Goal: Information Seeking & Learning: Learn about a topic

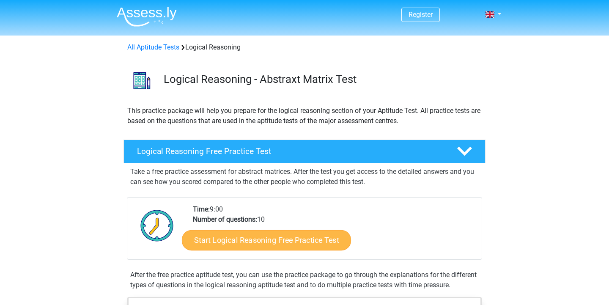
click at [281, 239] on link "Start Logical Reasoning Free Practice Test" at bounding box center [266, 240] width 169 height 20
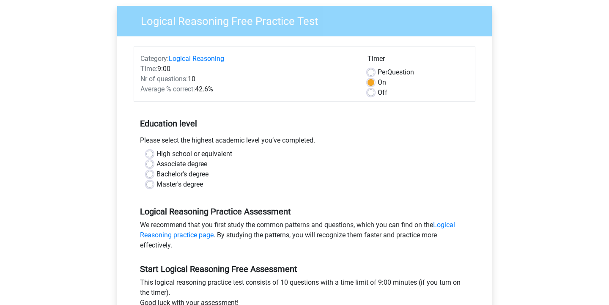
scroll to position [66, 0]
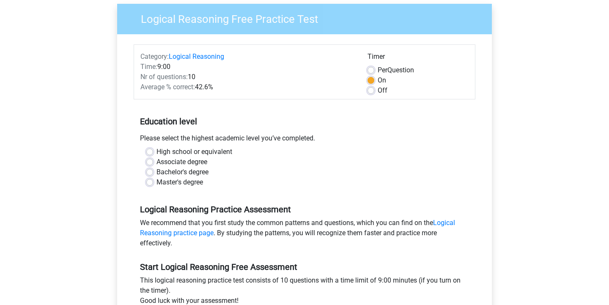
click at [156, 171] on label "Bachelor's degree" at bounding box center [182, 172] width 52 height 10
click at [148, 171] on input "Bachelor's degree" at bounding box center [149, 171] width 7 height 8
radio input "true"
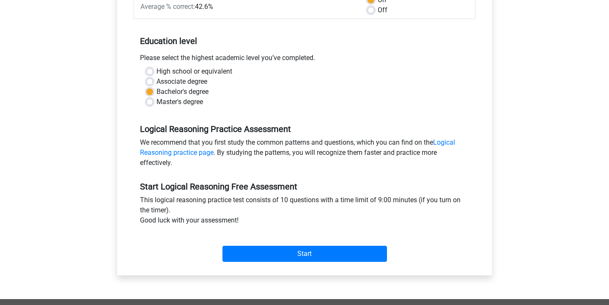
scroll to position [146, 0]
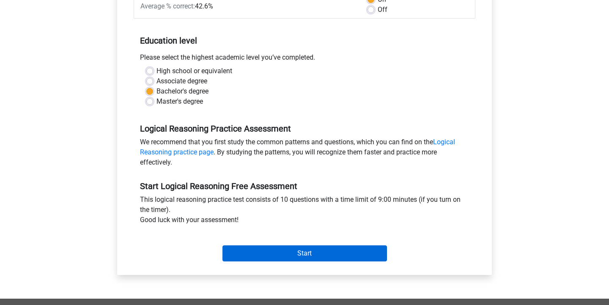
click at [310, 256] on input "Start" at bounding box center [304, 253] width 164 height 16
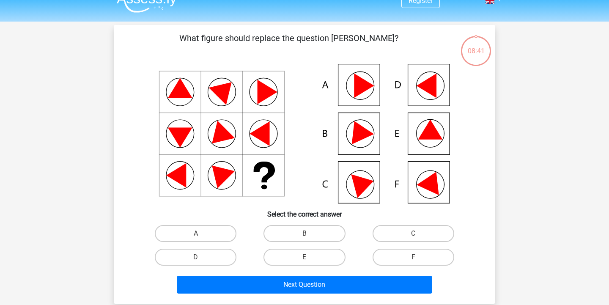
scroll to position [14, 0]
click at [429, 137] on icon at bounding box center [430, 130] width 25 height 20
click at [319, 256] on label "E" at bounding box center [304, 257] width 82 height 17
click at [310, 257] on input "E" at bounding box center [306, 259] width 5 height 5
radio input "true"
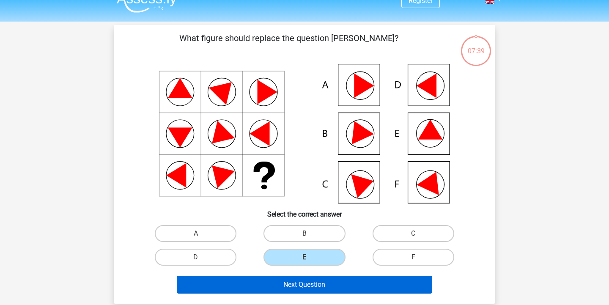
click at [323, 290] on button "Next Question" at bounding box center [305, 285] width 256 height 18
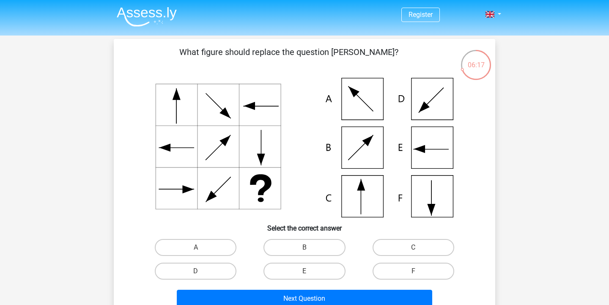
scroll to position [0, 0]
